Goal: Task Accomplishment & Management: Manage account settings

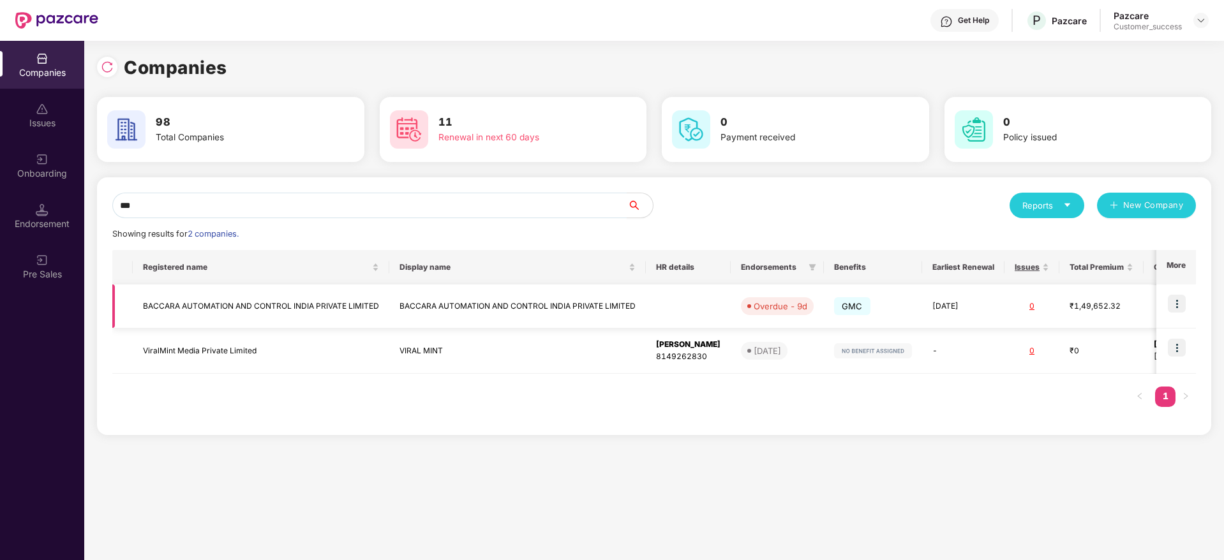
type input "***"
click at [465, 303] on td "BACCARA AUTOMATION AND CONTROL INDIA PRIVATE LIMITED" at bounding box center [517, 307] width 256 height 44
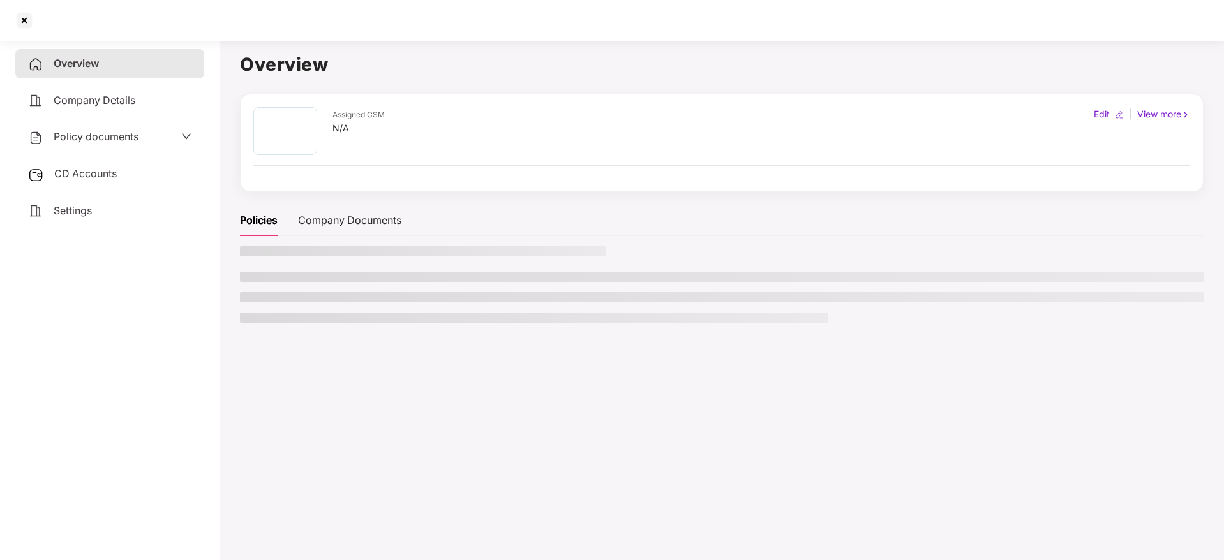
click at [465, 303] on ul at bounding box center [721, 297] width 963 height 51
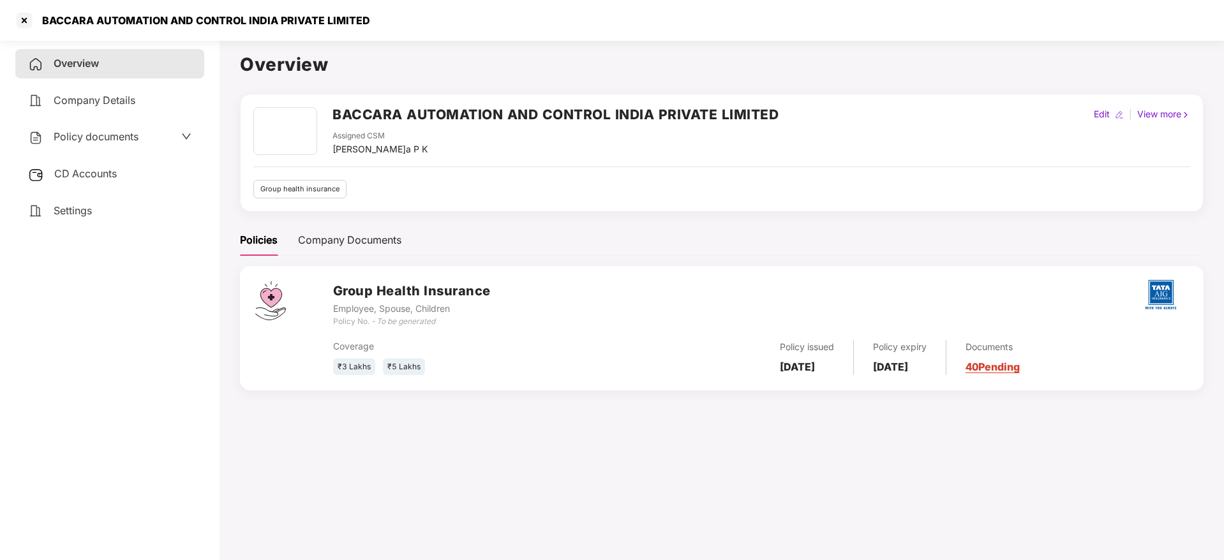
click at [103, 153] on div "Overview Company Details Policy documents CD Accounts Settings" at bounding box center [109, 137] width 189 height 176
click at [107, 142] on span "Policy documents" at bounding box center [96, 136] width 85 height 13
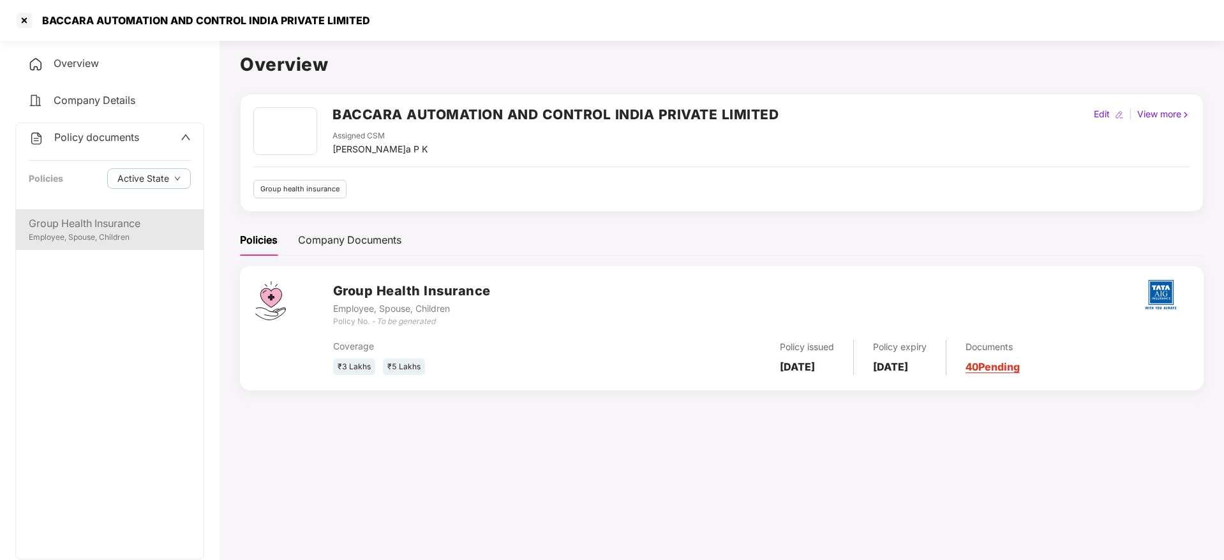
click at [101, 219] on div "Group Health Insurance" at bounding box center [110, 224] width 162 height 16
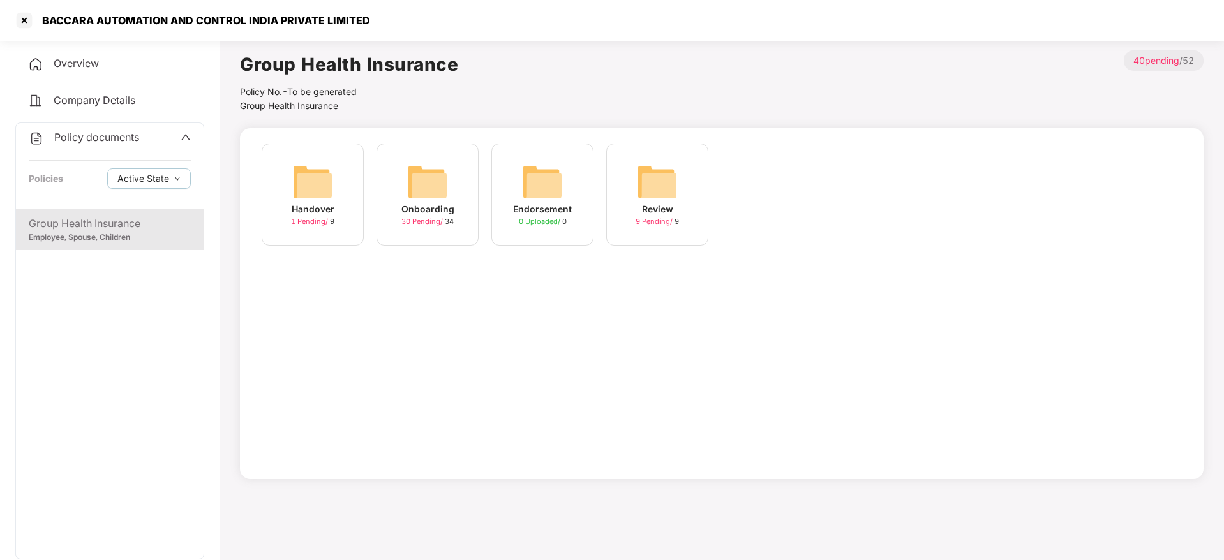
click at [434, 178] on img at bounding box center [427, 181] width 41 height 41
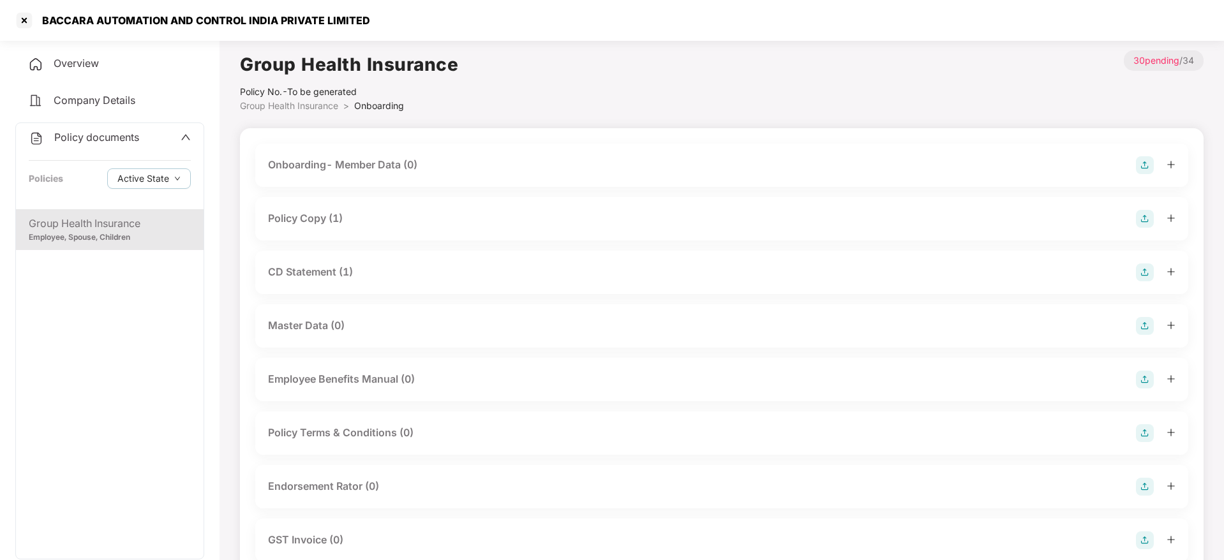
click at [1152, 217] on img at bounding box center [1145, 219] width 18 height 18
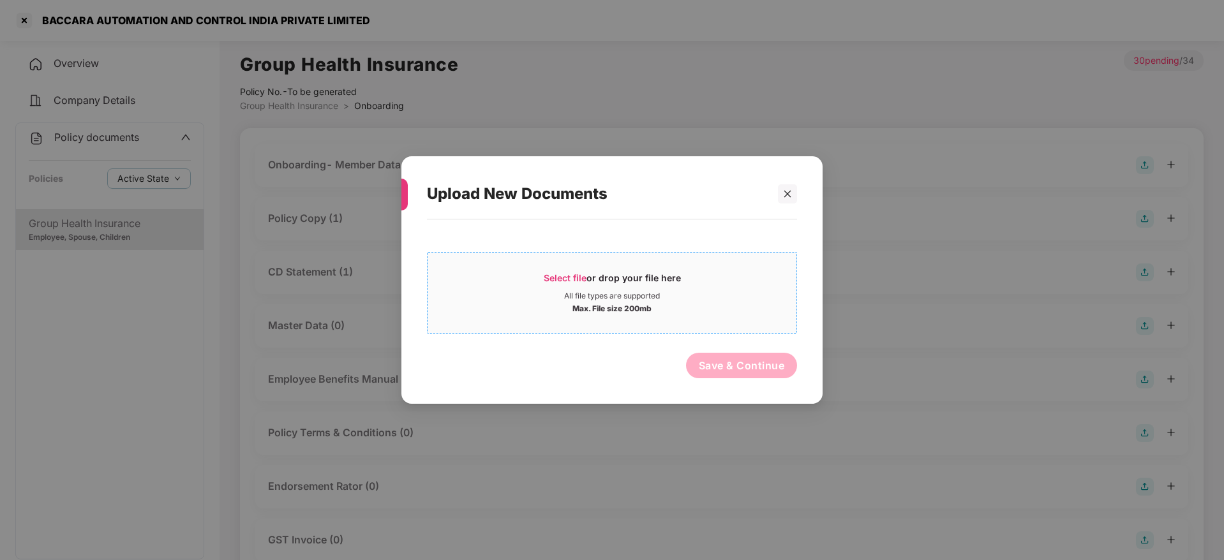
click at [565, 283] on span "Select file" at bounding box center [565, 277] width 43 height 11
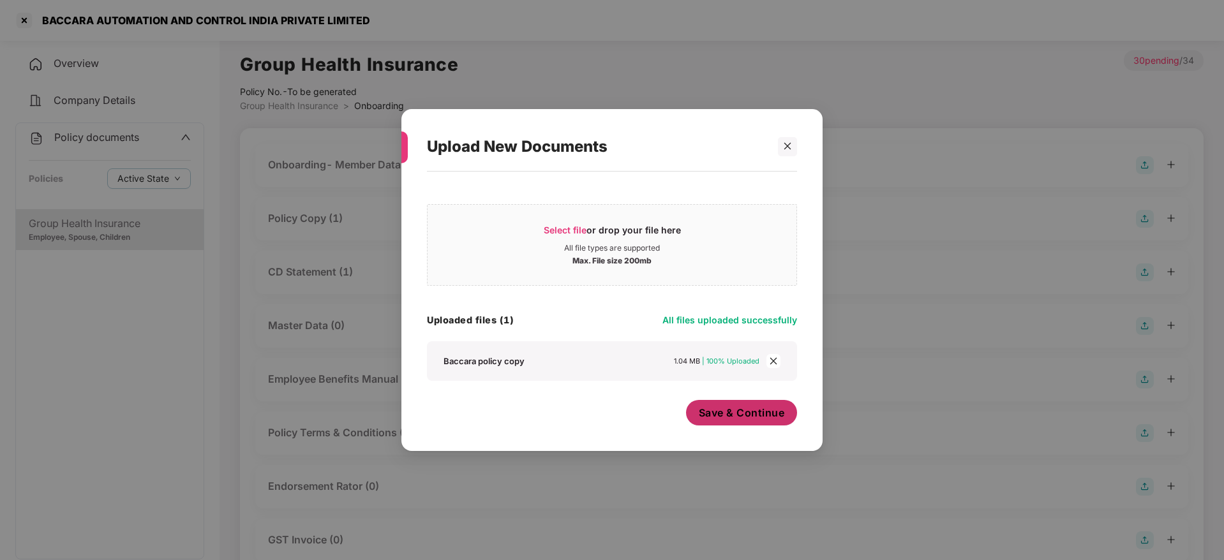
click at [755, 413] on span "Save & Continue" at bounding box center [742, 413] width 86 height 14
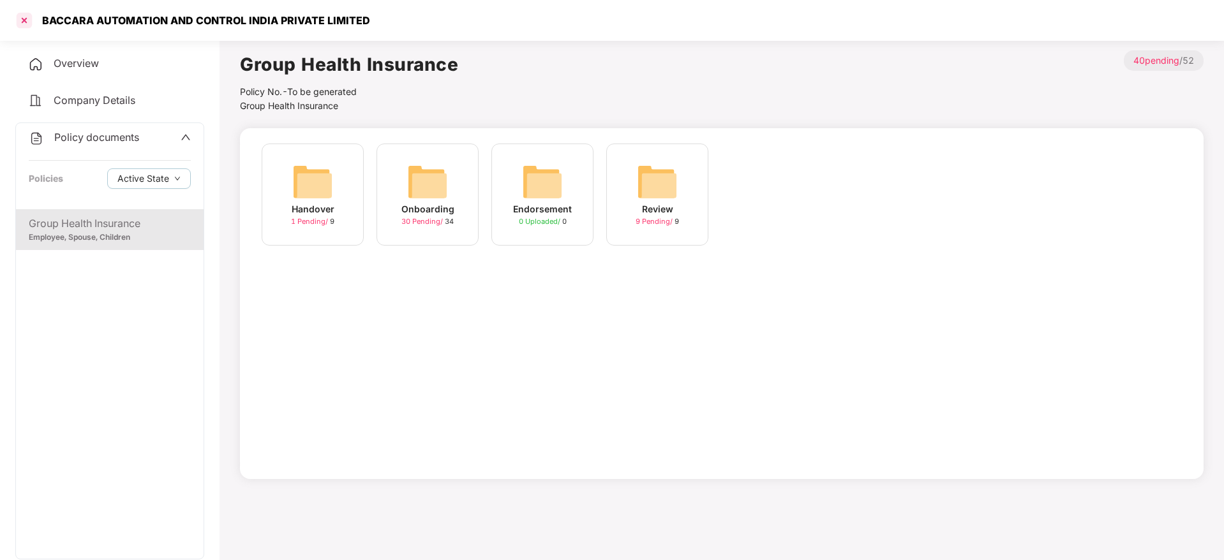
click at [18, 26] on div at bounding box center [24, 20] width 20 height 20
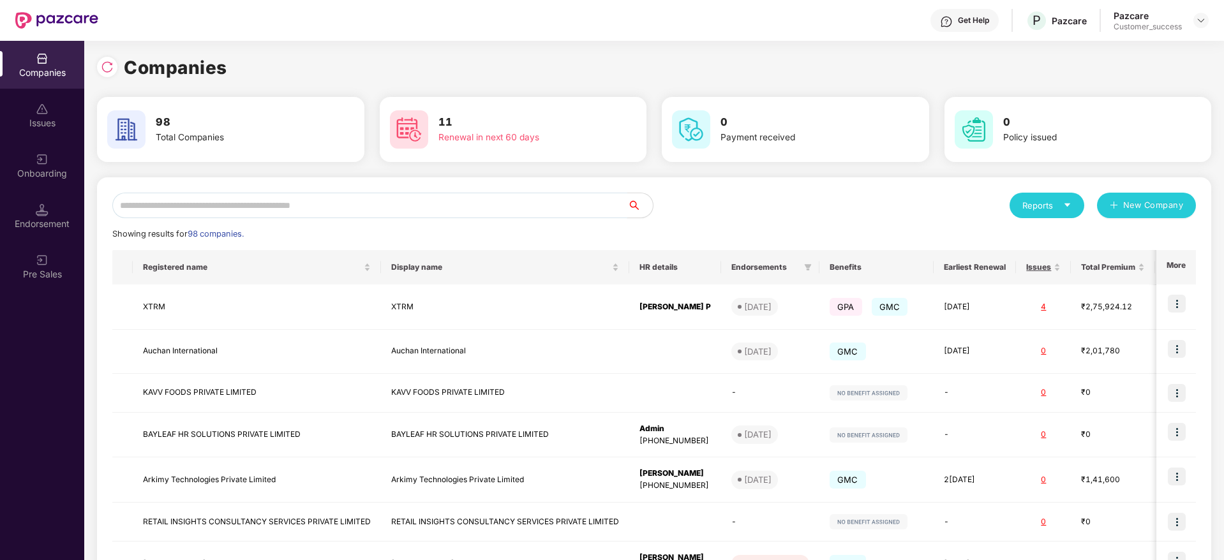
click at [196, 206] on input "text" at bounding box center [369, 206] width 515 height 26
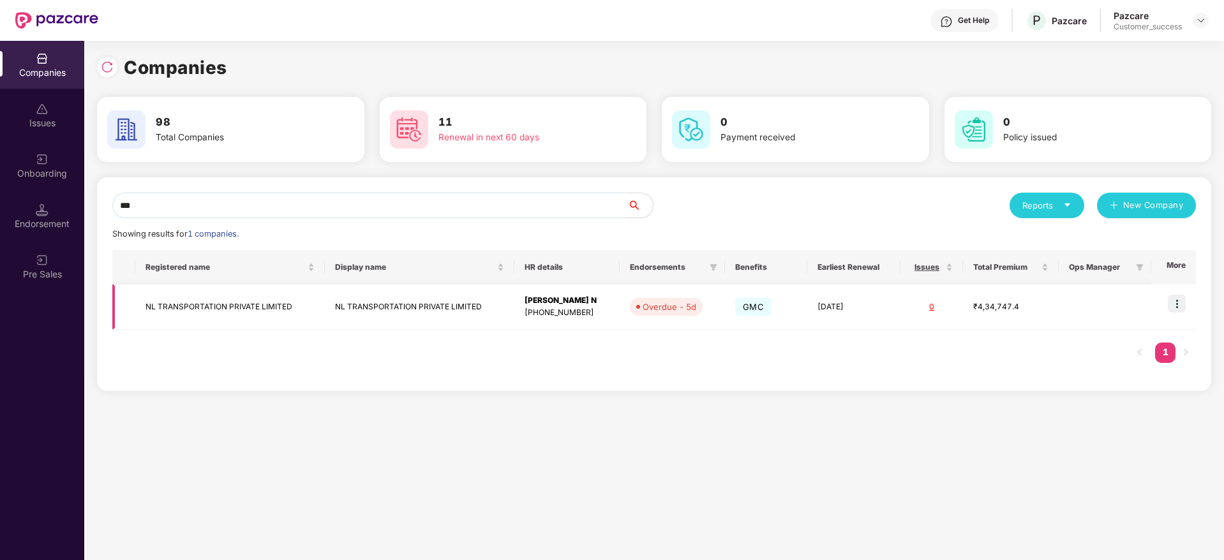
type input "**"
click at [1180, 305] on img at bounding box center [1177, 304] width 18 height 18
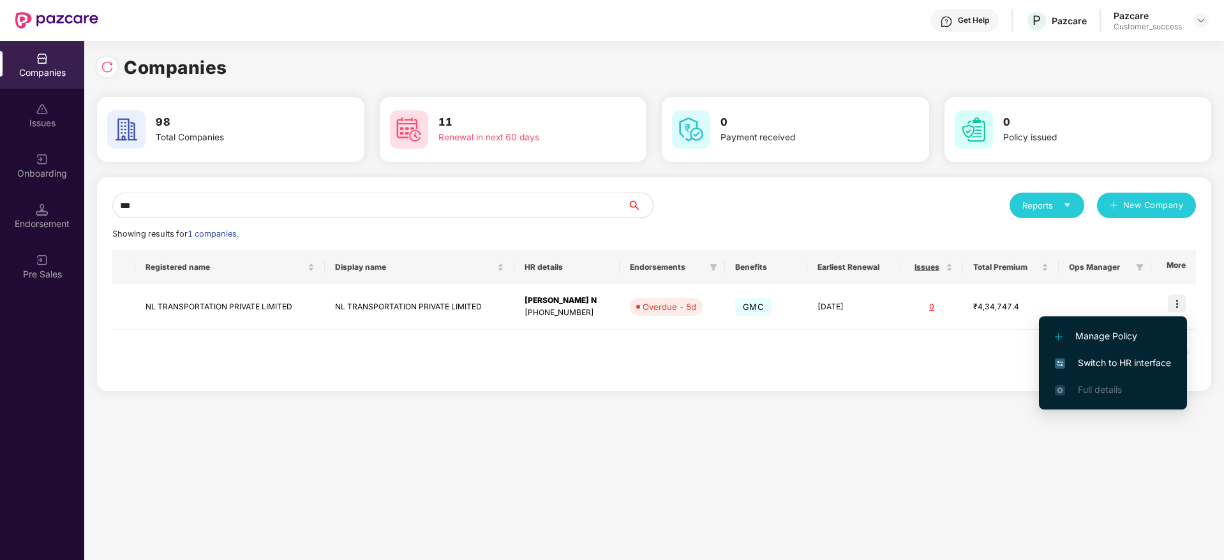
click at [1107, 364] on span "Switch to HR interface" at bounding box center [1113, 363] width 116 height 14
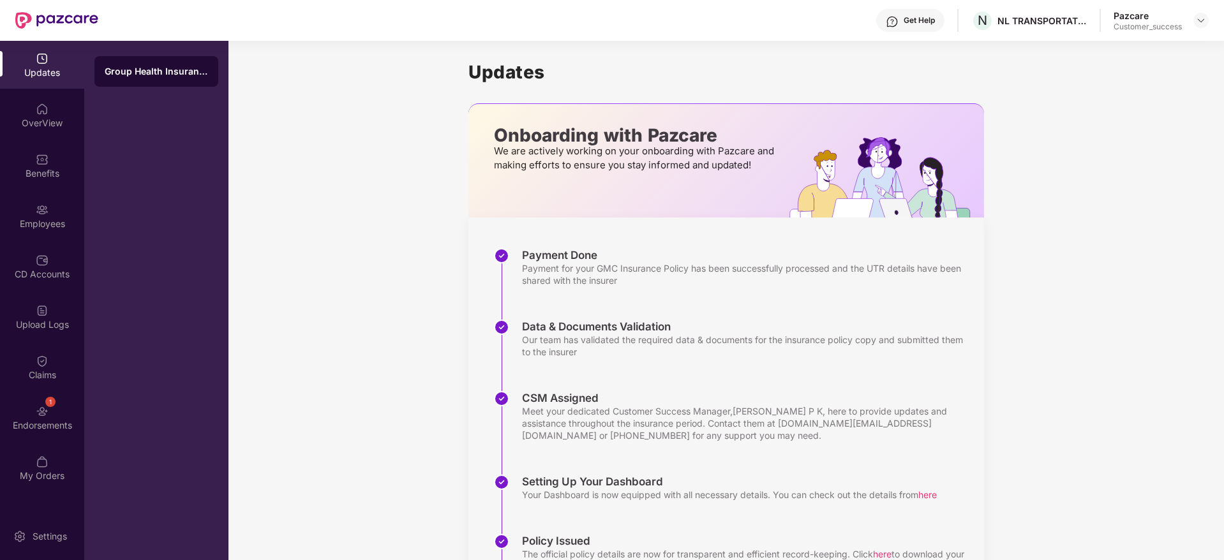
click at [43, 241] on div "Updates OverView Benefits Employees CD Accounts Upload Logs Claims 1 Endorsemen…" at bounding box center [42, 268] width 84 height 454
click at [43, 225] on div "Employees" at bounding box center [42, 224] width 84 height 13
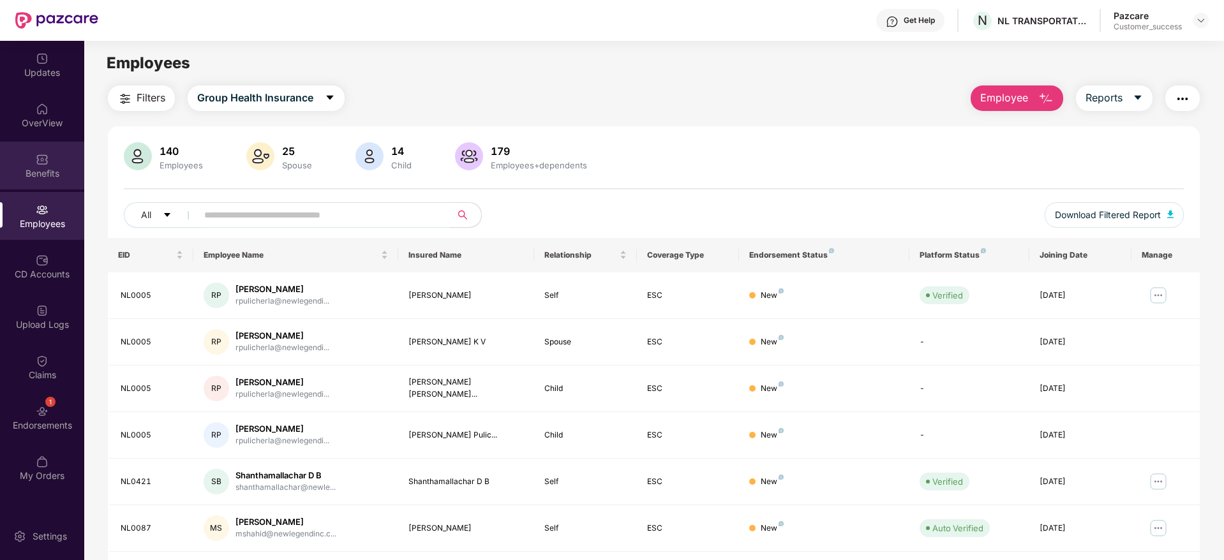
click at [46, 177] on div "Benefits" at bounding box center [42, 173] width 84 height 13
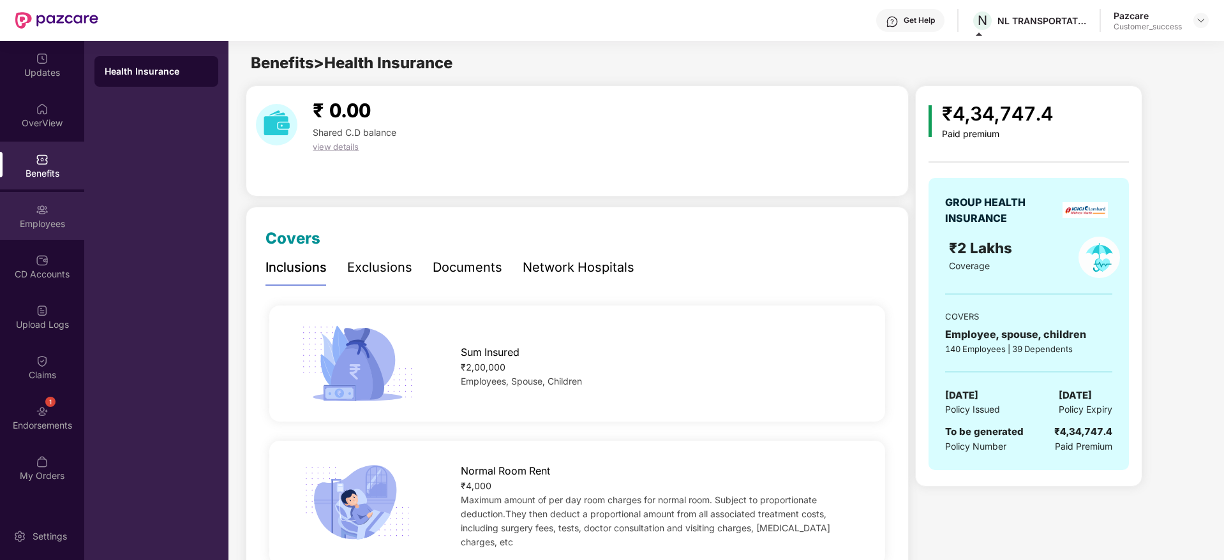
click at [39, 227] on div "Employees" at bounding box center [42, 224] width 84 height 13
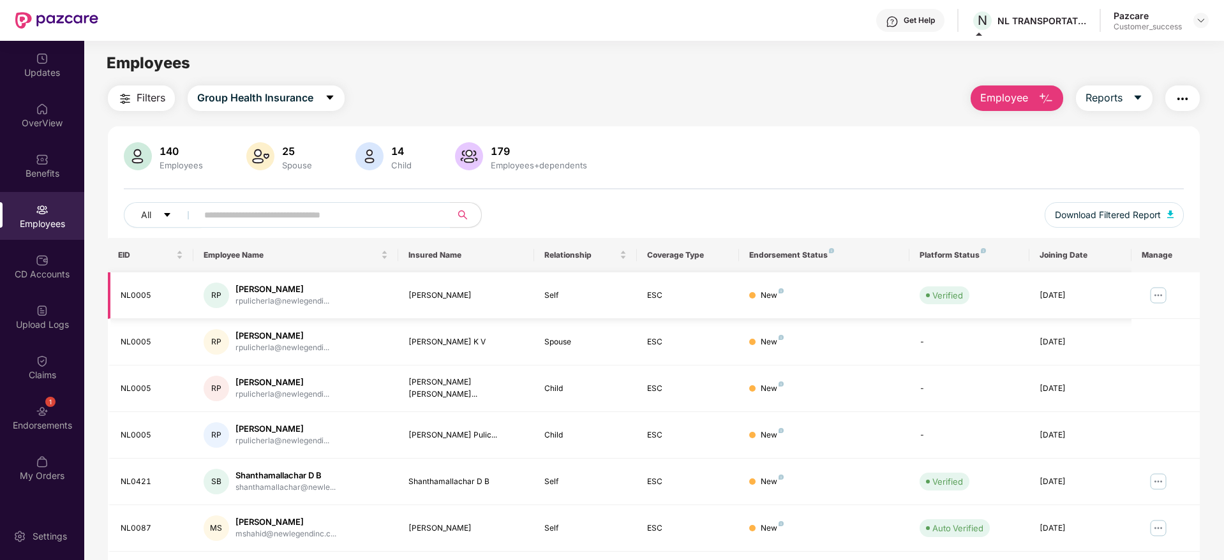
click at [1157, 297] on img at bounding box center [1158, 295] width 20 height 20
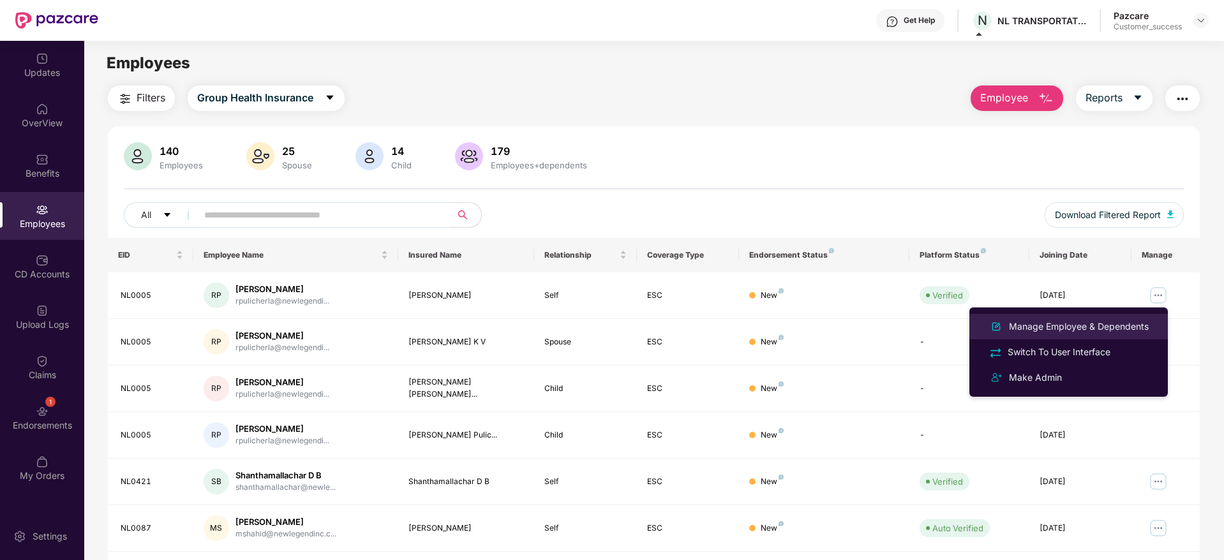
click at [1034, 320] on div "Manage Employee & Dependents" at bounding box center [1078, 327] width 145 height 14
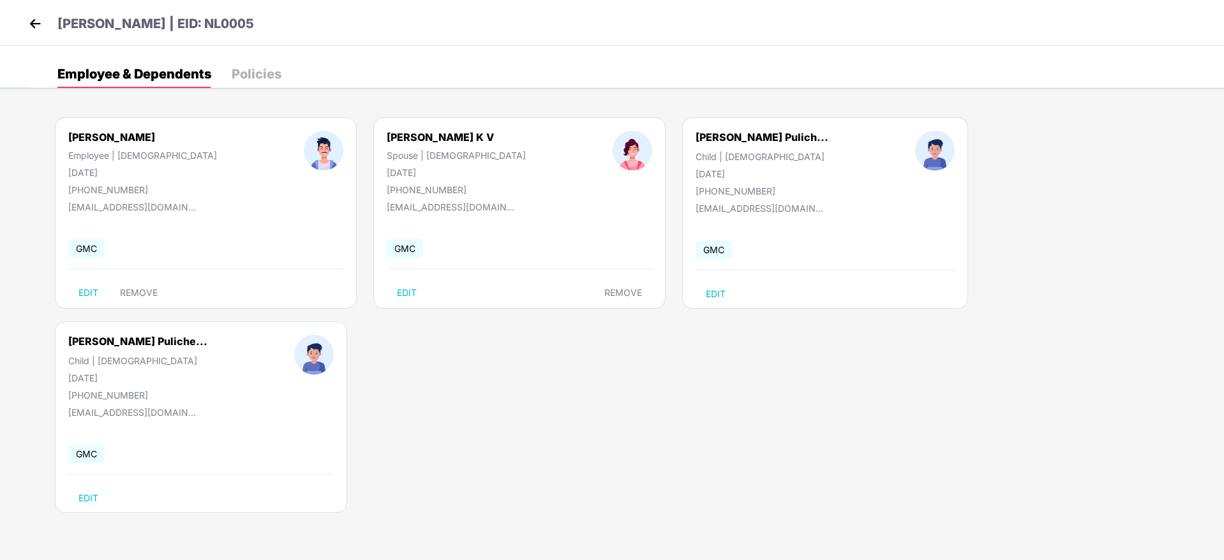
click at [38, 22] on img at bounding box center [35, 23] width 19 height 19
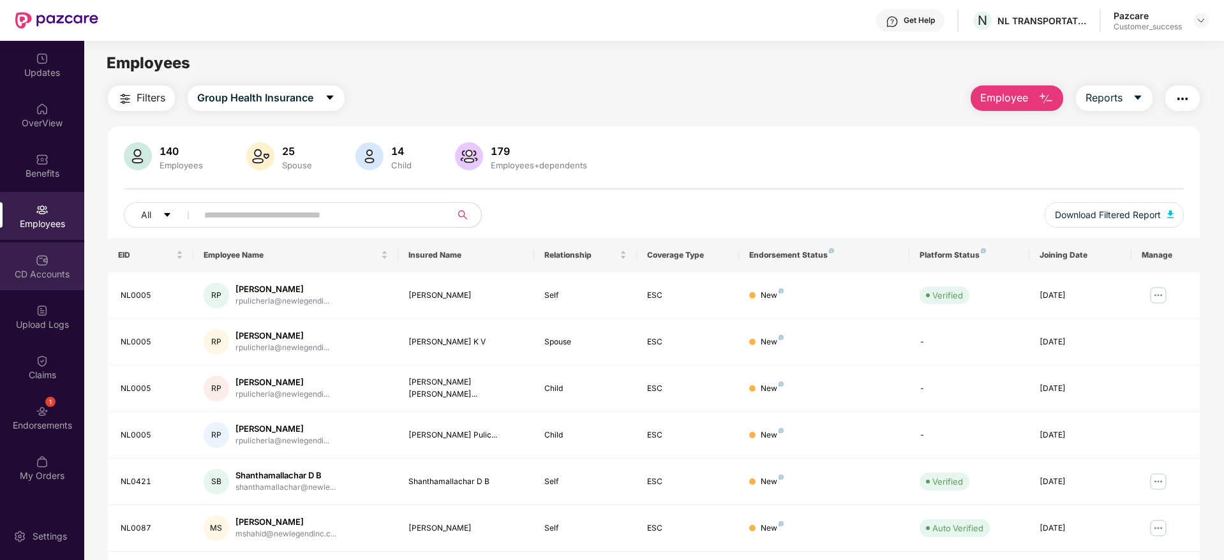
click at [40, 278] on div "CD Accounts" at bounding box center [42, 274] width 84 height 13
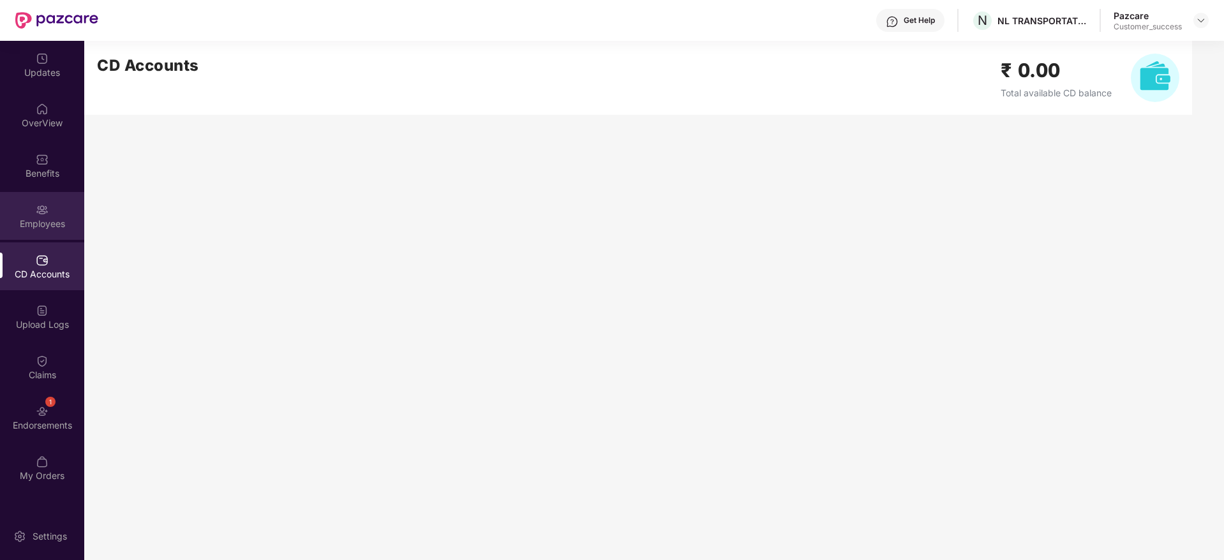
click at [37, 200] on div "Employees" at bounding box center [42, 216] width 84 height 48
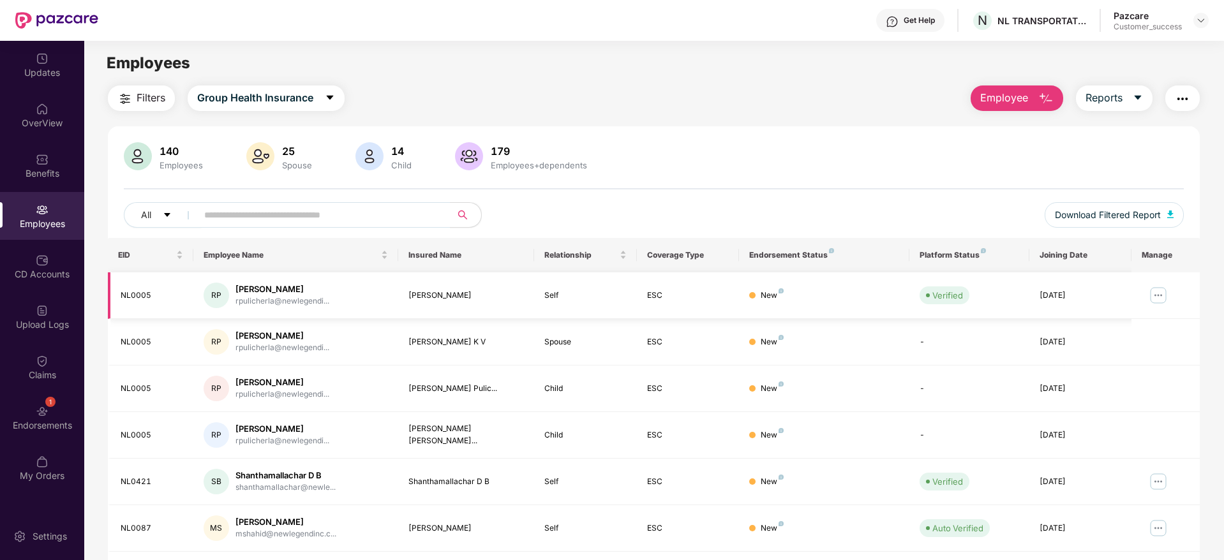
click at [1154, 297] on img at bounding box center [1158, 295] width 20 height 20
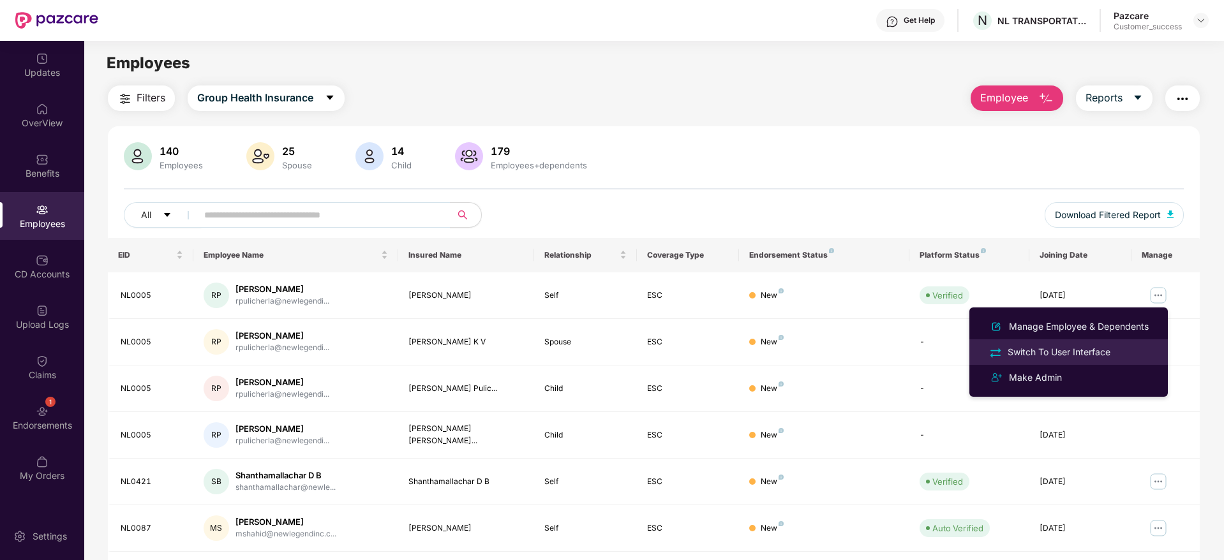
click at [1101, 352] on div "Switch To User Interface" at bounding box center [1059, 352] width 108 height 14
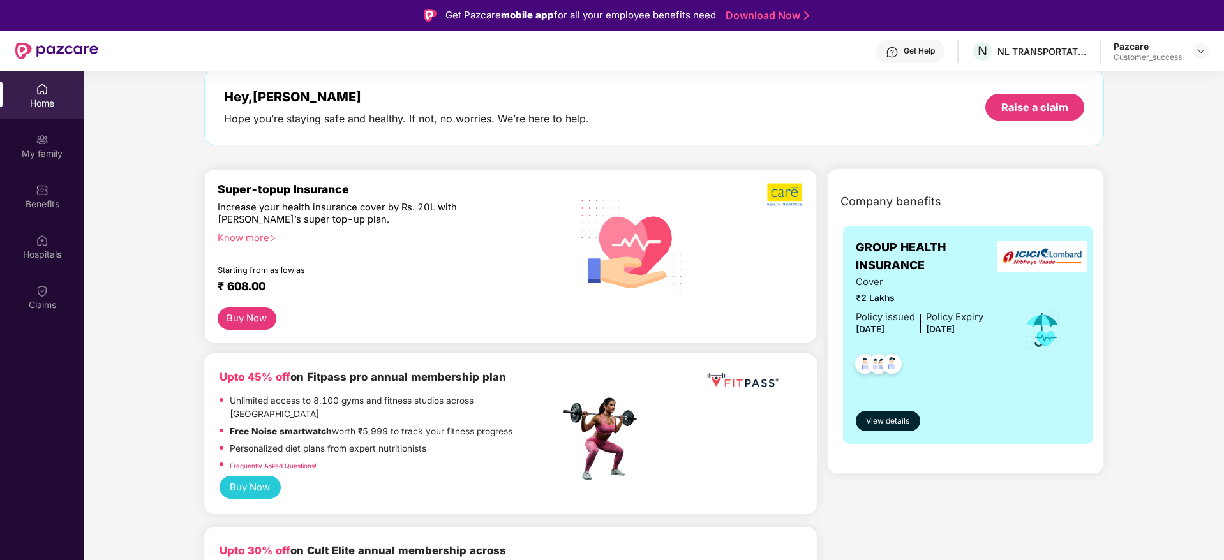
scroll to position [61, 0]
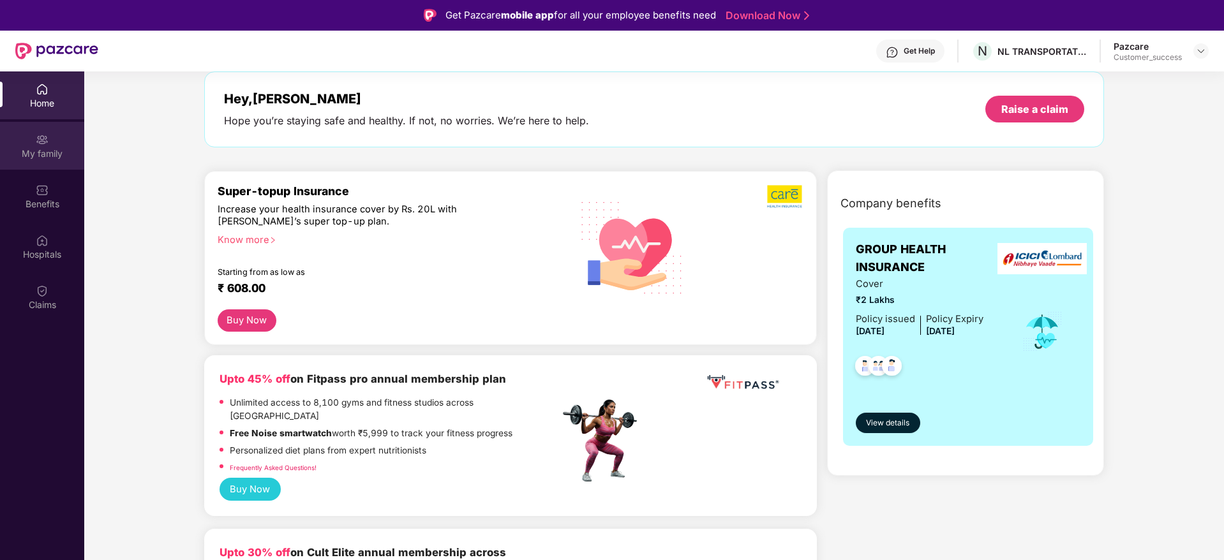
click at [8, 144] on div "My family" at bounding box center [42, 146] width 84 height 48
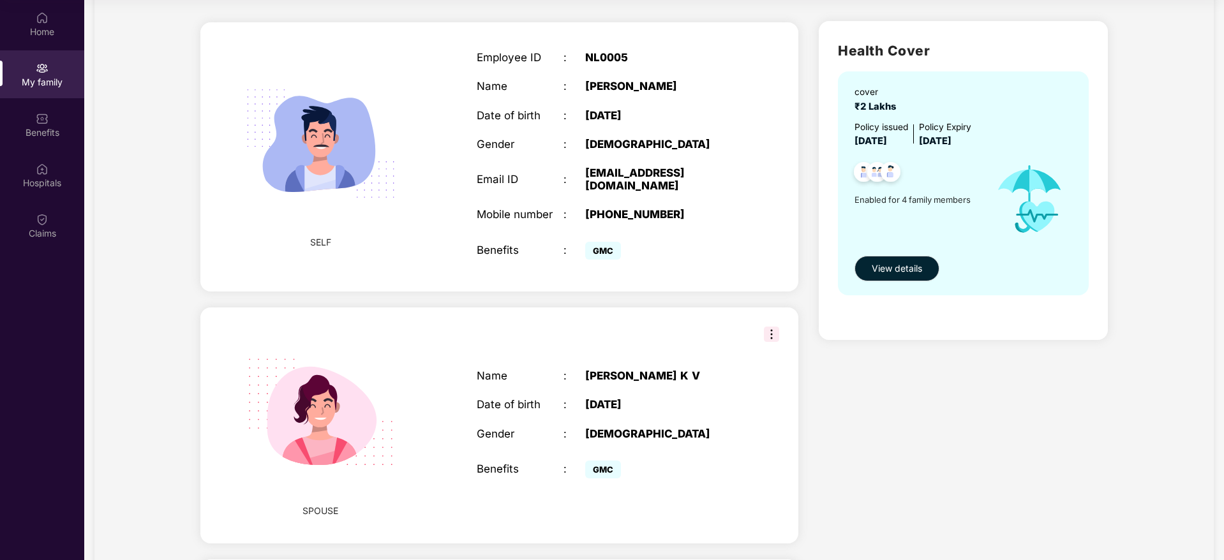
scroll to position [67, 0]
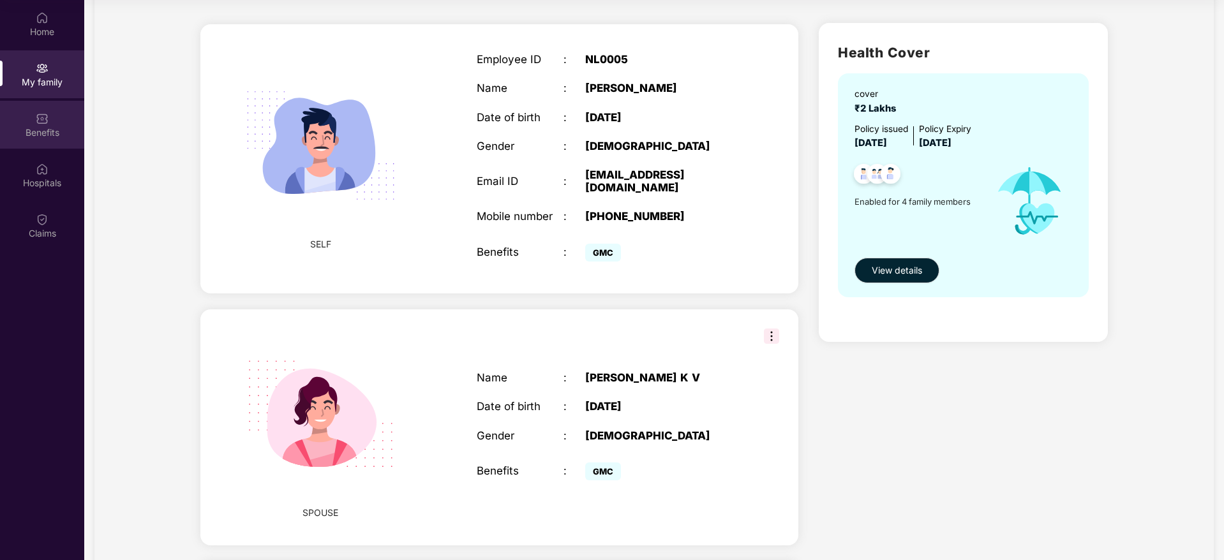
click at [58, 128] on div "Benefits" at bounding box center [42, 132] width 84 height 13
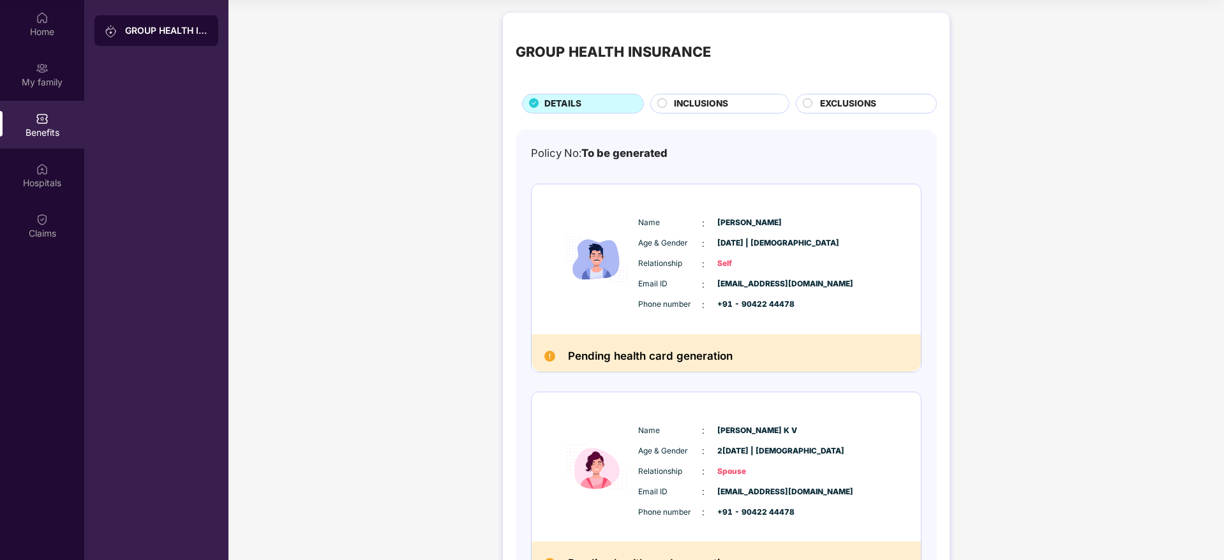
click at [737, 94] on div "INCLUSIONS" at bounding box center [719, 104] width 139 height 20
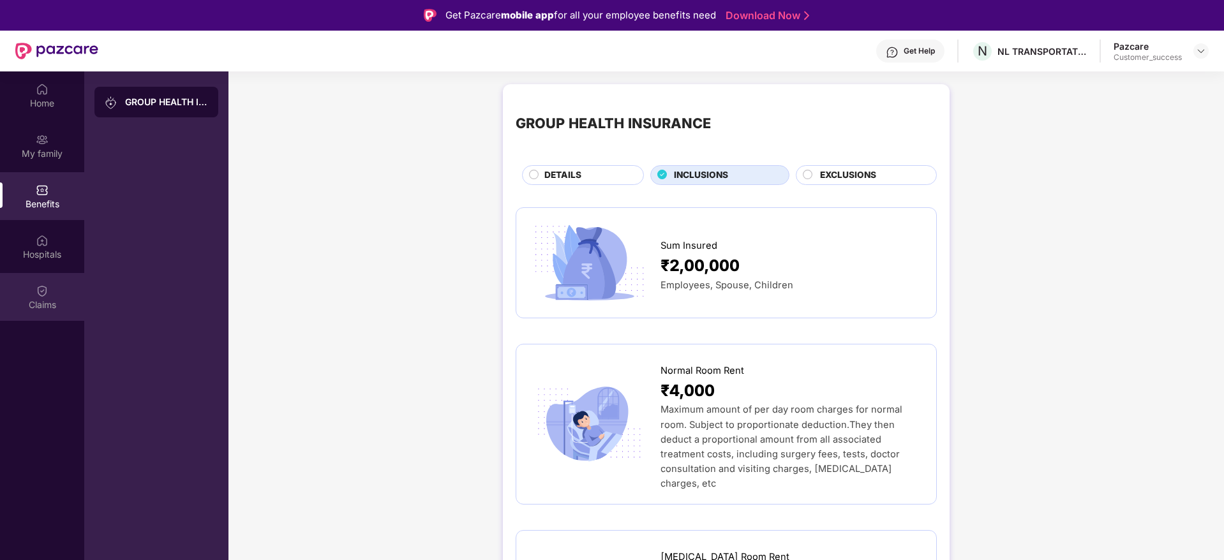
click at [35, 295] on div "Claims" at bounding box center [42, 297] width 84 height 48
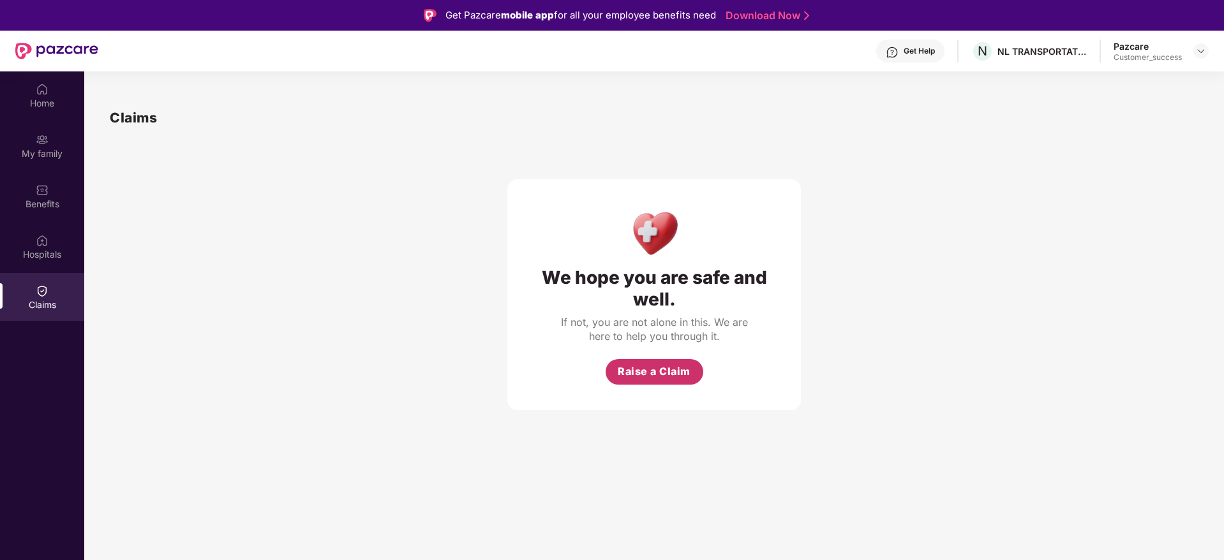
click at [637, 367] on span "Raise a Claim" at bounding box center [654, 372] width 73 height 16
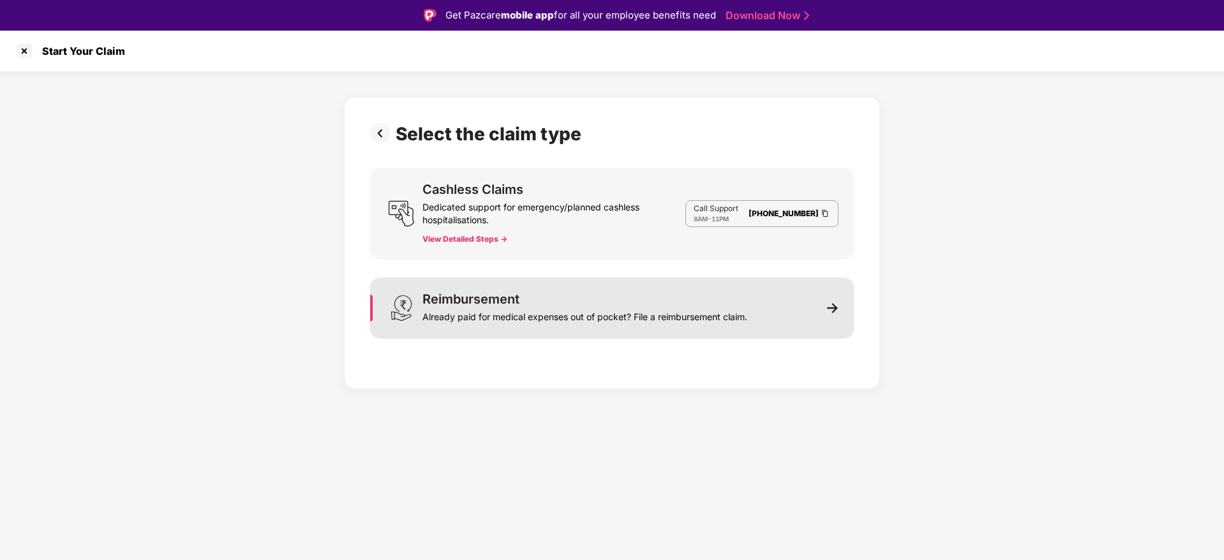
click at [584, 297] on div "Reimbursement Already paid for medical expenses out of pocket? File a reimburse…" at bounding box center [584, 308] width 325 height 31
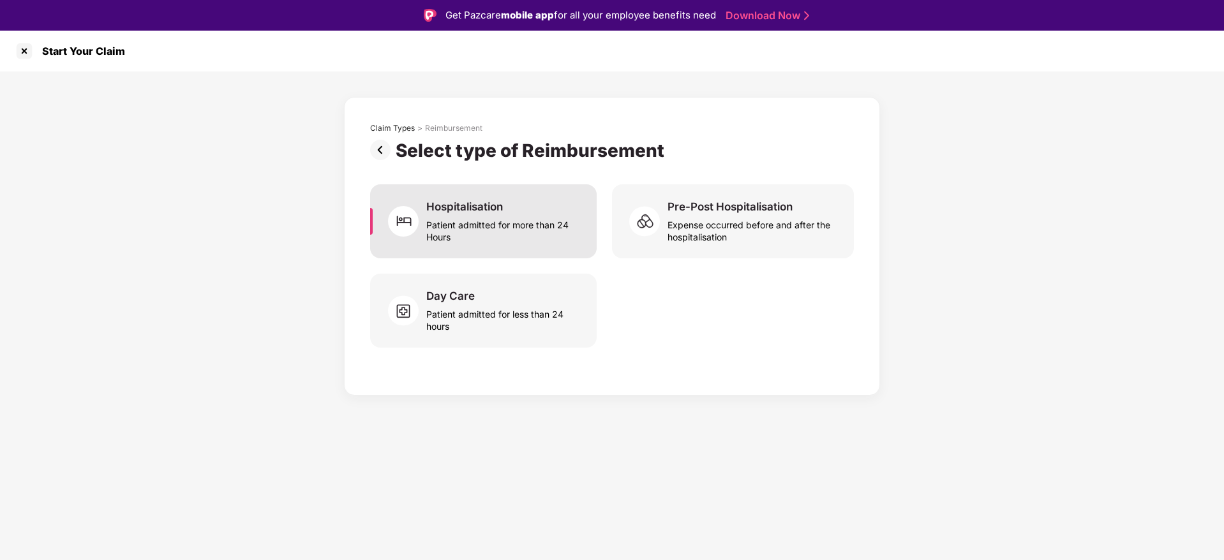
click at [554, 229] on div "Patient admitted for more than 24 Hours" at bounding box center [503, 228] width 155 height 29
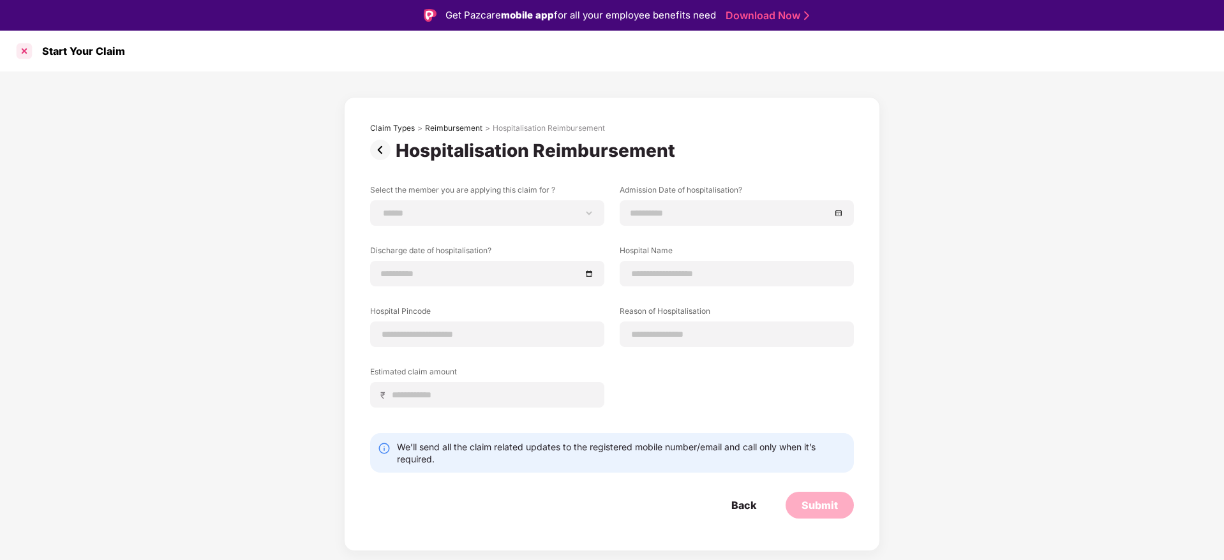
click at [31, 45] on div at bounding box center [24, 51] width 20 height 20
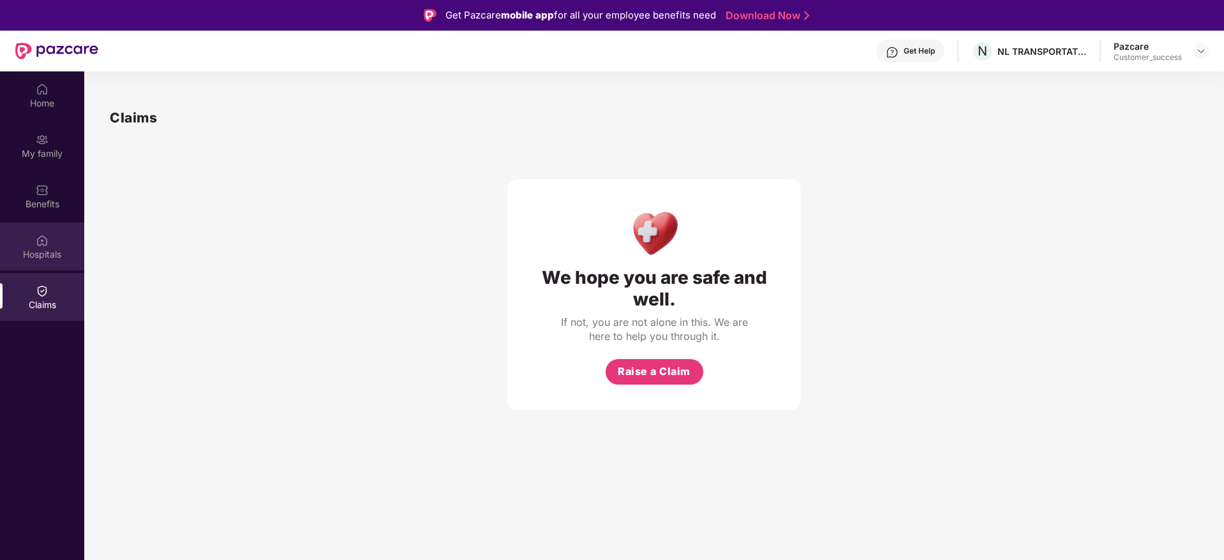
click at [48, 248] on div "Hospitals" at bounding box center [42, 254] width 84 height 13
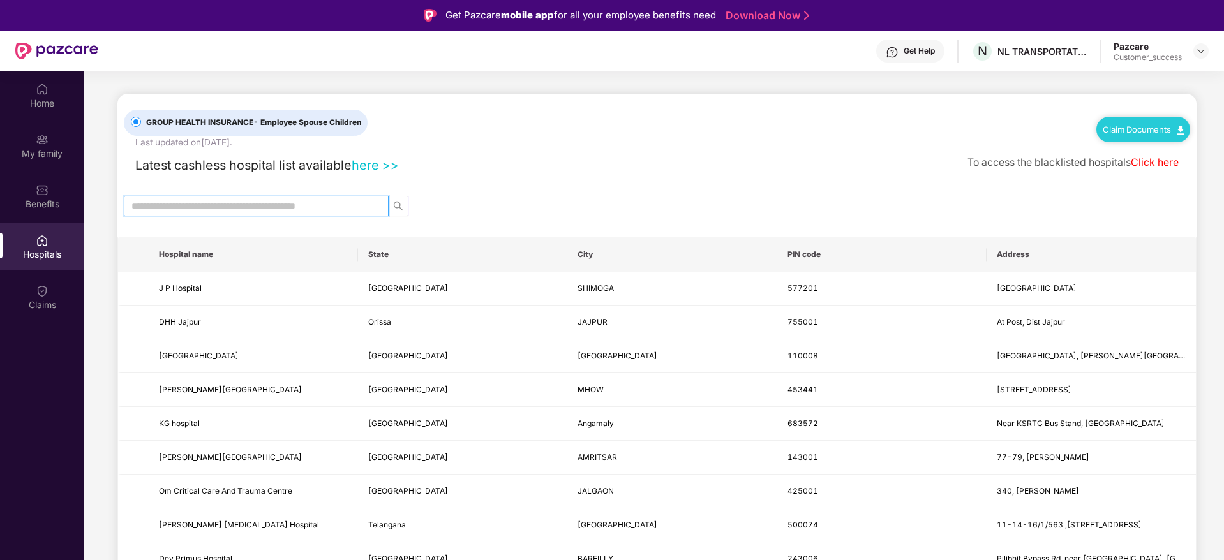
click at [233, 205] on input "text" at bounding box center [250, 206] width 239 height 14
type input "*"
click at [52, 92] on div "Home" at bounding box center [42, 95] width 84 height 48
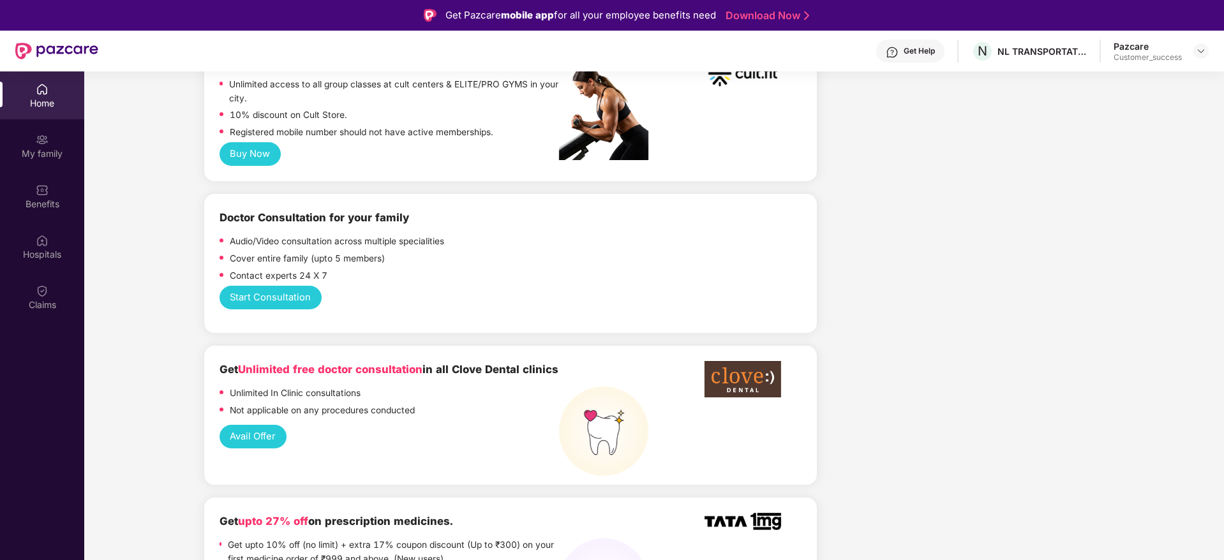
scroll to position [561, 0]
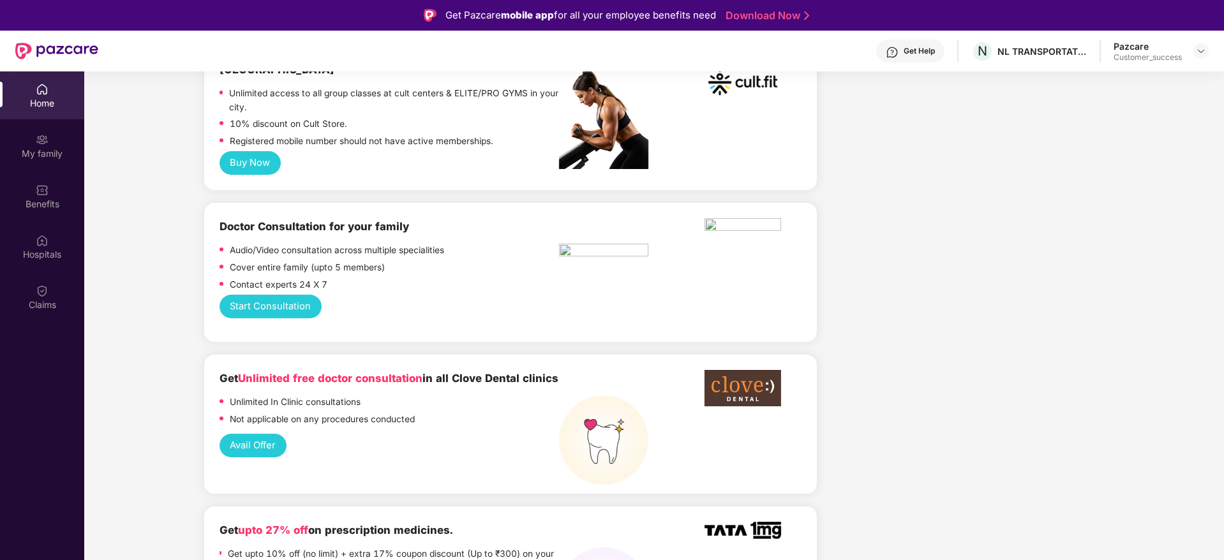
click at [295, 295] on button "Start Consultation" at bounding box center [270, 307] width 102 height 24
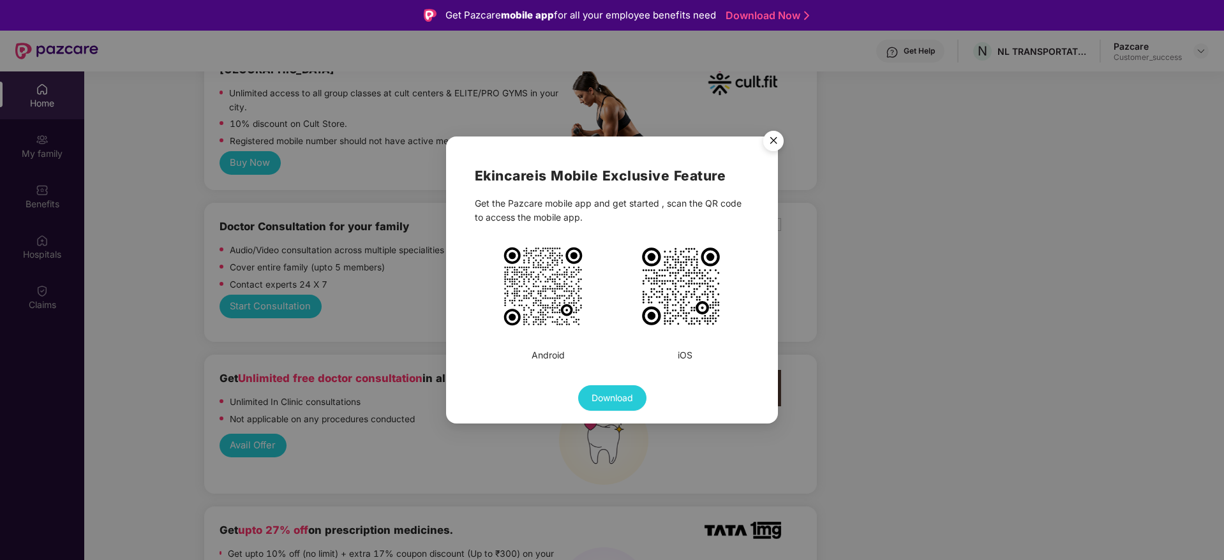
click at [410, 318] on div "Ekincare is Mobile Exclusive Feature Get the Pazcare mobile app and get started…" at bounding box center [612, 280] width 1224 height 560
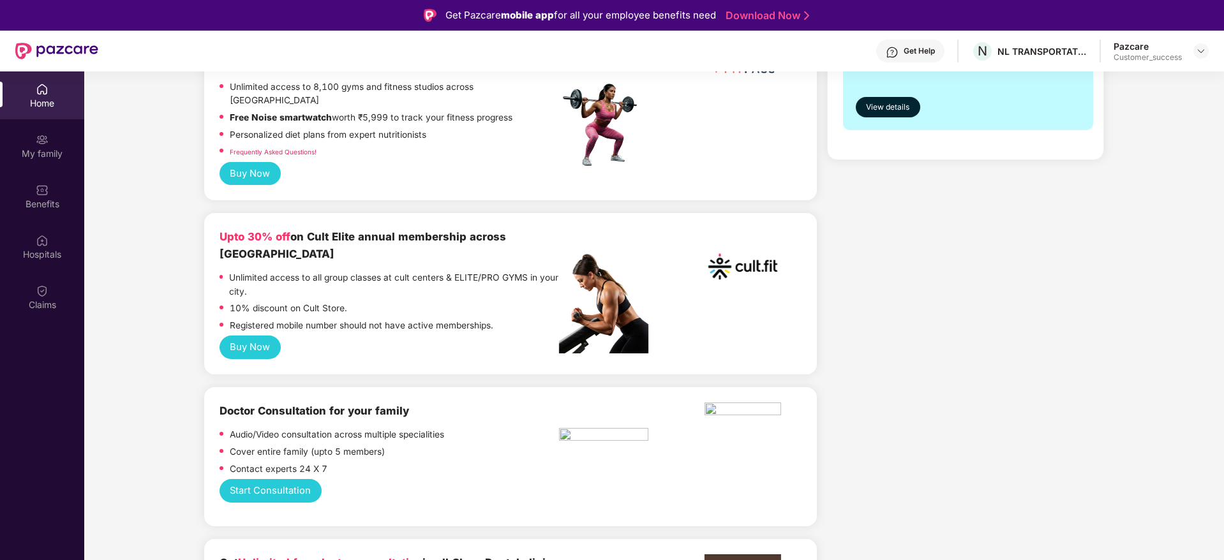
scroll to position [375, 0]
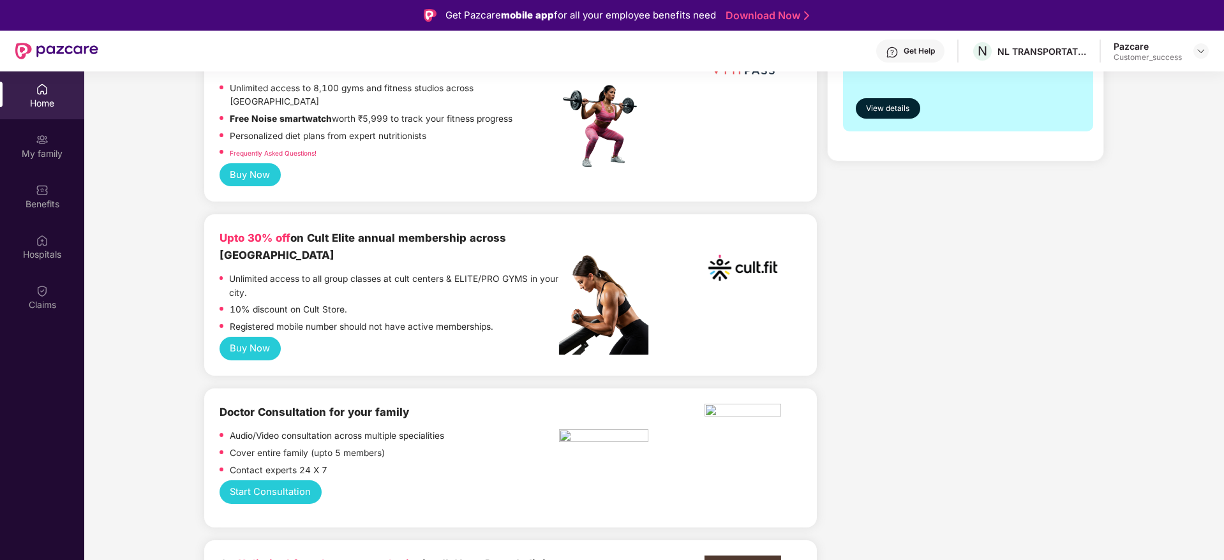
click at [1184, 64] on div "Get Help N NL TRANSPORTATION PRIVATE LIMITED Pazcare Customer_success" at bounding box center [653, 51] width 1110 height 41
click at [1195, 43] on div at bounding box center [1200, 50] width 15 height 15
click at [1206, 48] on div at bounding box center [1200, 50] width 15 height 15
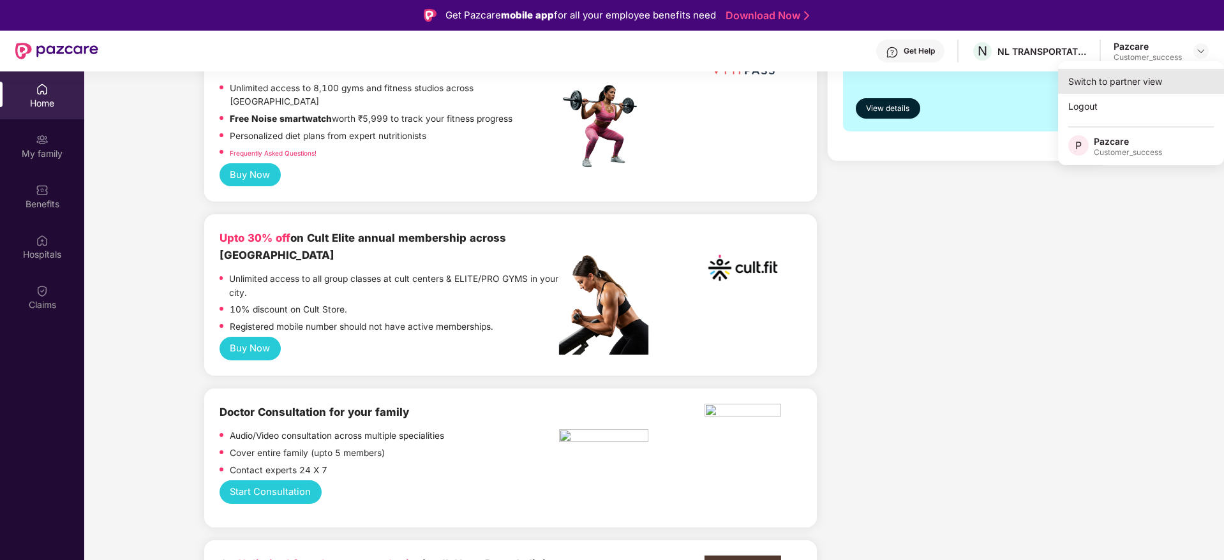
click at [1175, 71] on div "Switch to partner view" at bounding box center [1141, 81] width 166 height 25
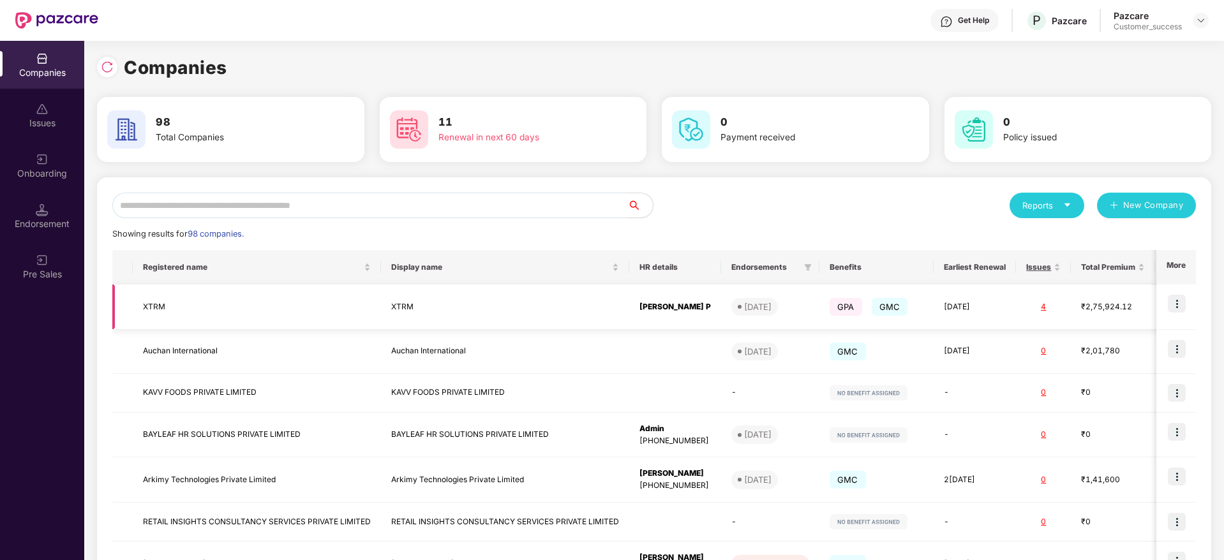
click at [1175, 300] on img at bounding box center [1177, 304] width 18 height 18
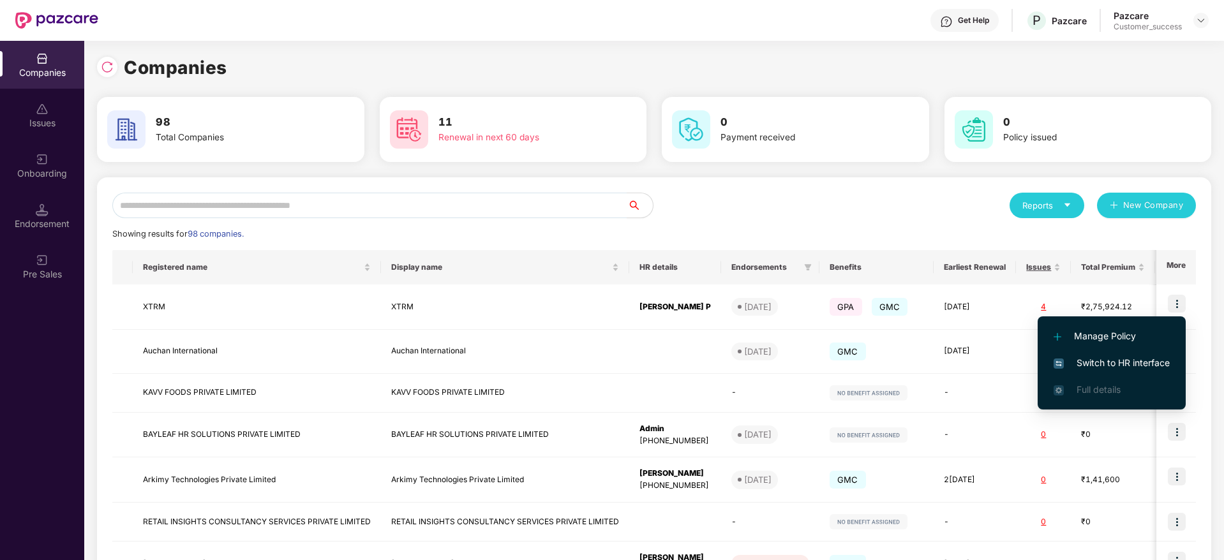
click at [1154, 358] on span "Switch to HR interface" at bounding box center [1111, 363] width 116 height 14
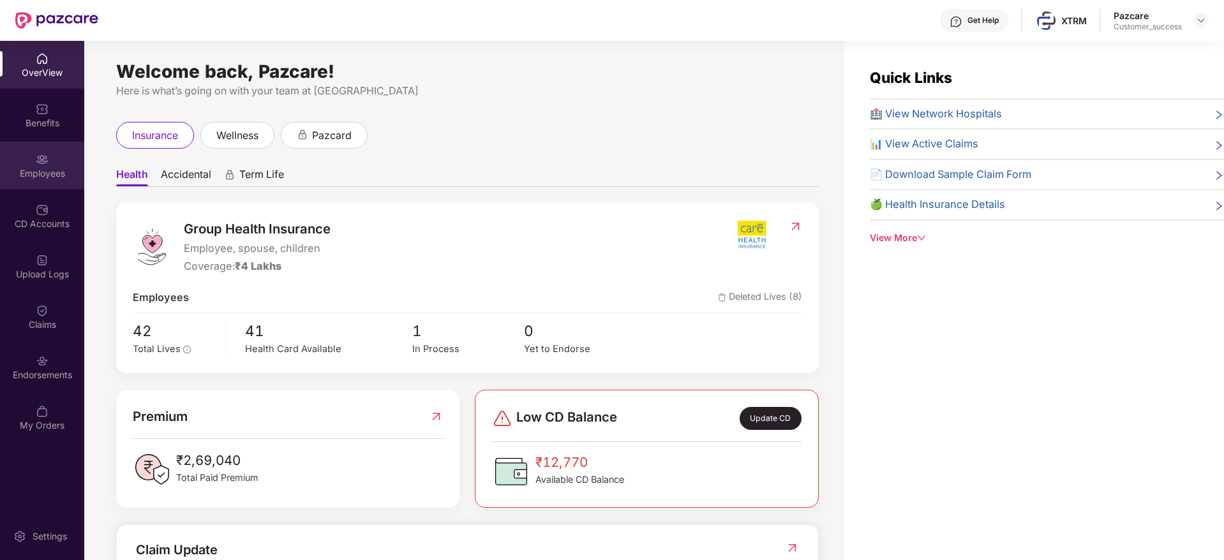
click at [34, 170] on div "Employees" at bounding box center [42, 173] width 84 height 13
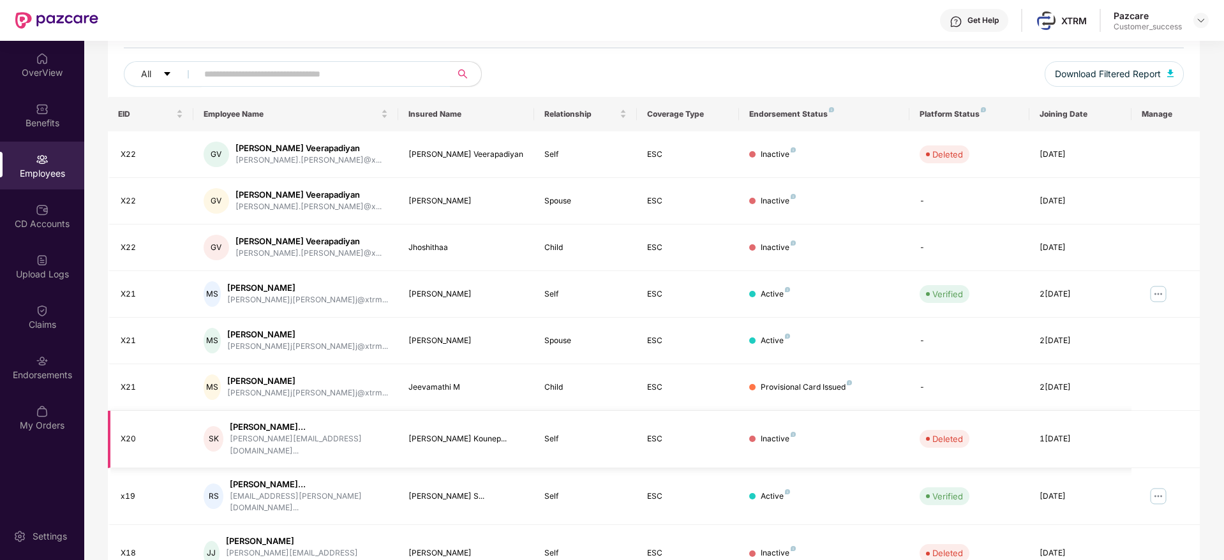
scroll to position [179, 0]
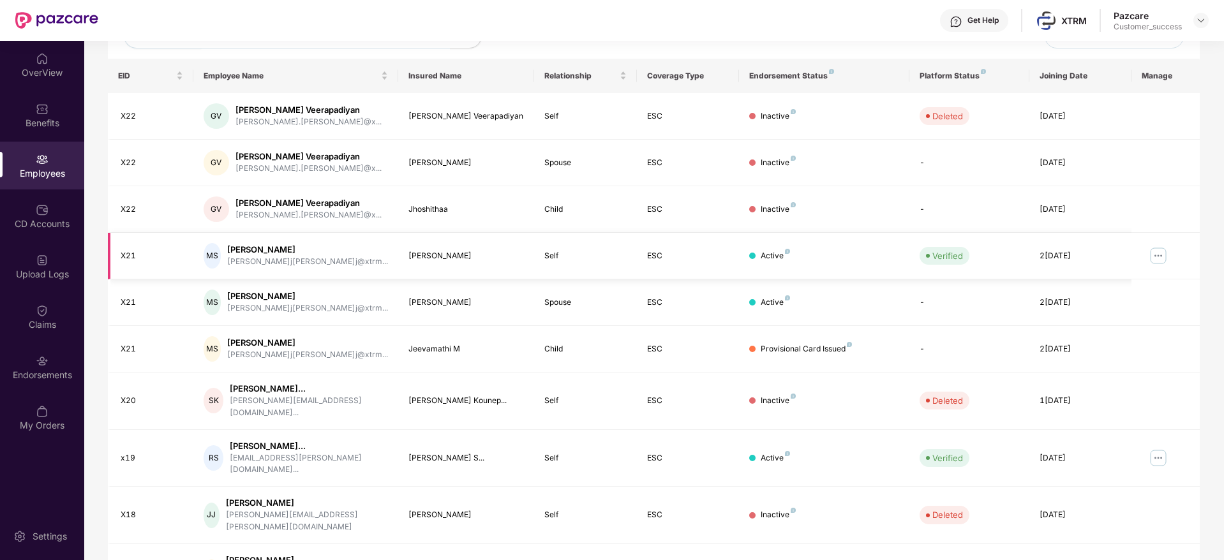
click at [1157, 264] on img at bounding box center [1158, 256] width 20 height 20
click at [887, 230] on td "Inactive" at bounding box center [824, 209] width 170 height 47
click at [40, 385] on div "Endorsements" at bounding box center [42, 367] width 84 height 48
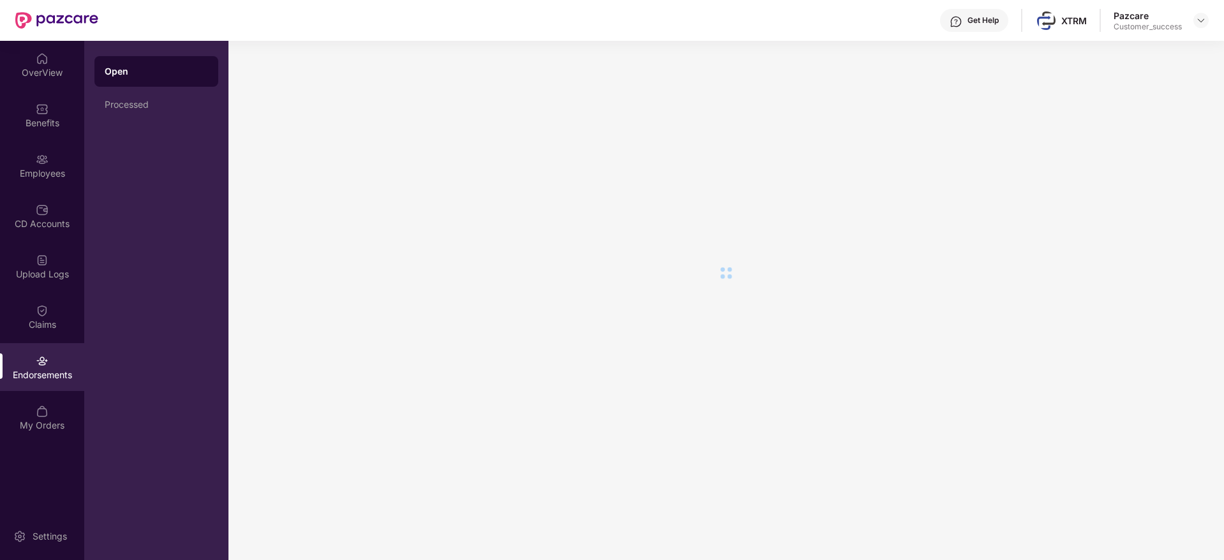
scroll to position [0, 0]
